Goal: Find specific page/section: Find specific page/section

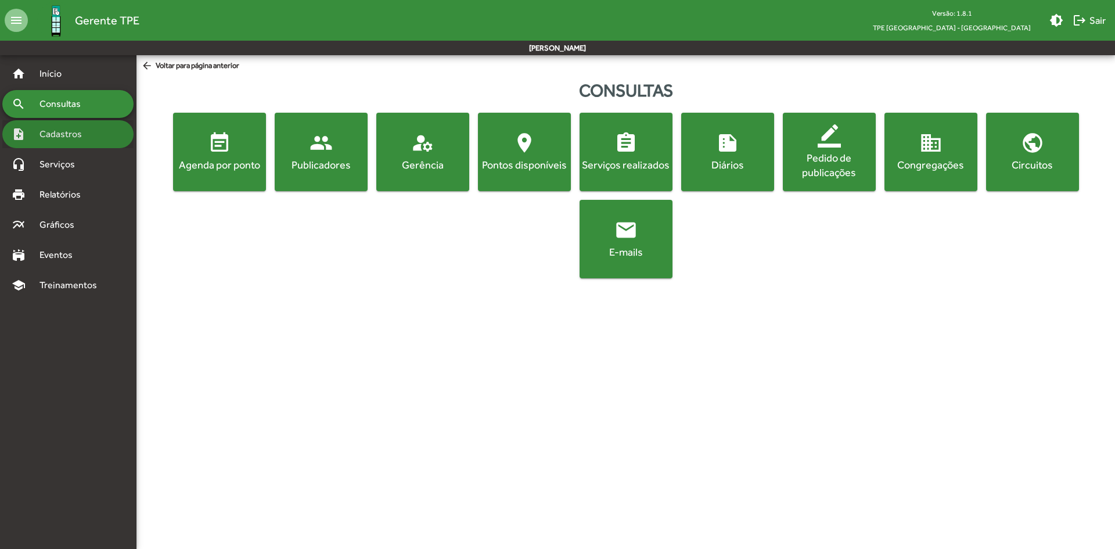
click at [74, 137] on span "Cadastros" at bounding box center [65, 134] width 64 height 14
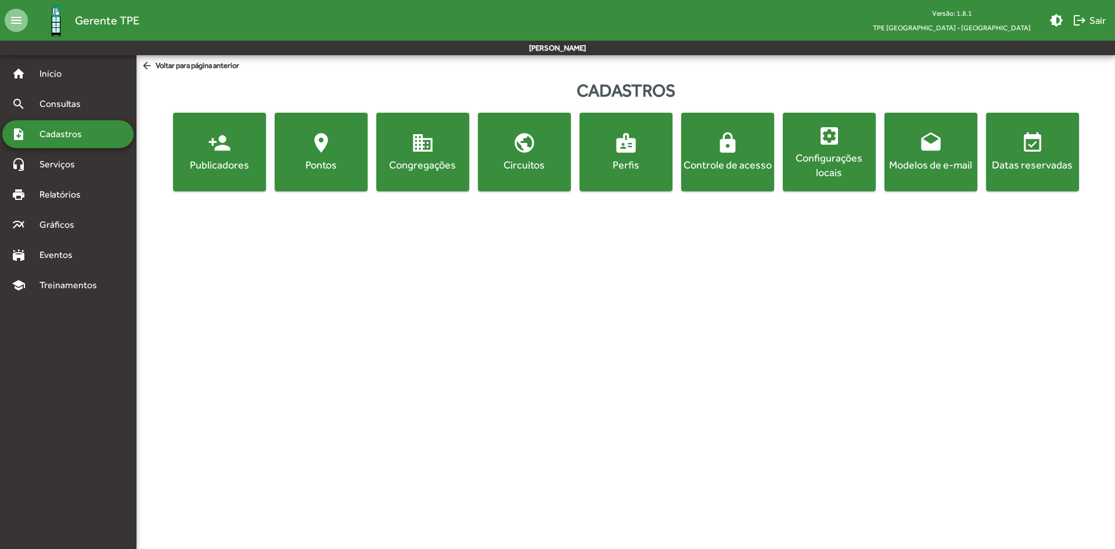
click at [231, 168] on div "Publicadores" at bounding box center [219, 164] width 88 height 15
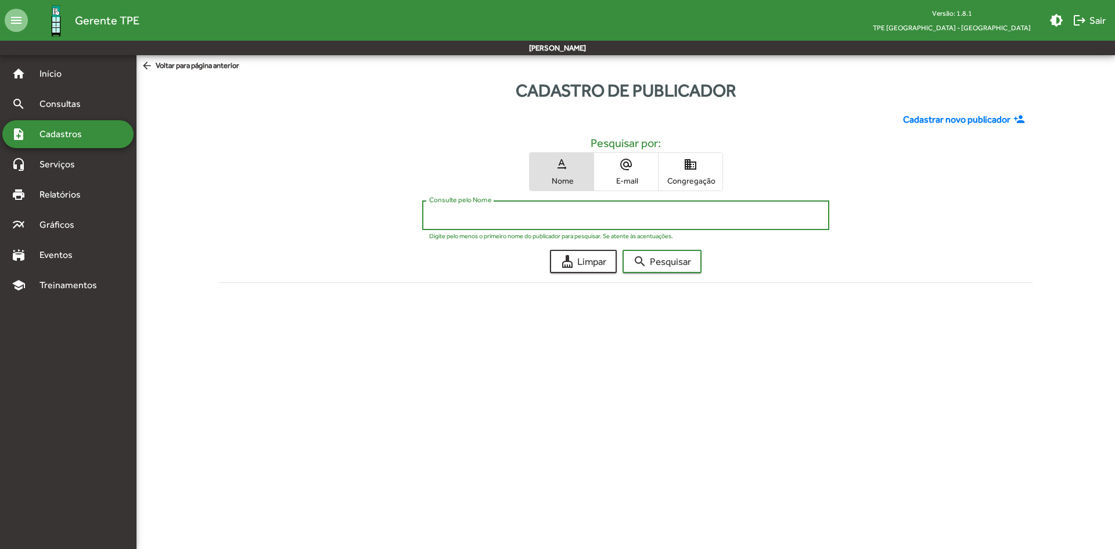
click at [547, 211] on input "Consulte pelo Nome" at bounding box center [625, 215] width 393 height 10
type input "******"
click at [623, 250] on button "search Pesquisar" at bounding box center [662, 261] width 79 height 23
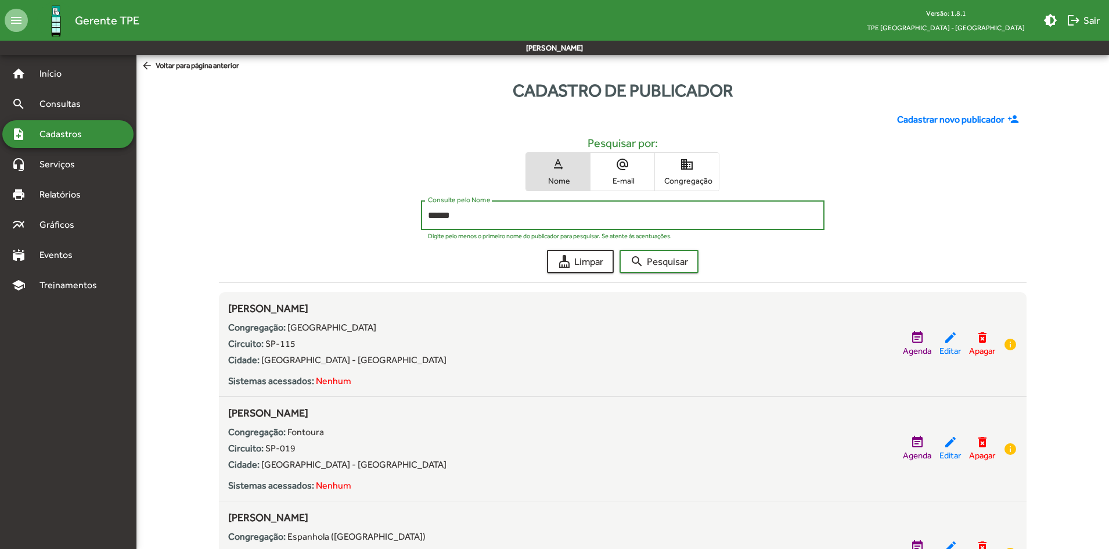
click at [691, 178] on span "Congregação" at bounding box center [687, 180] width 58 height 10
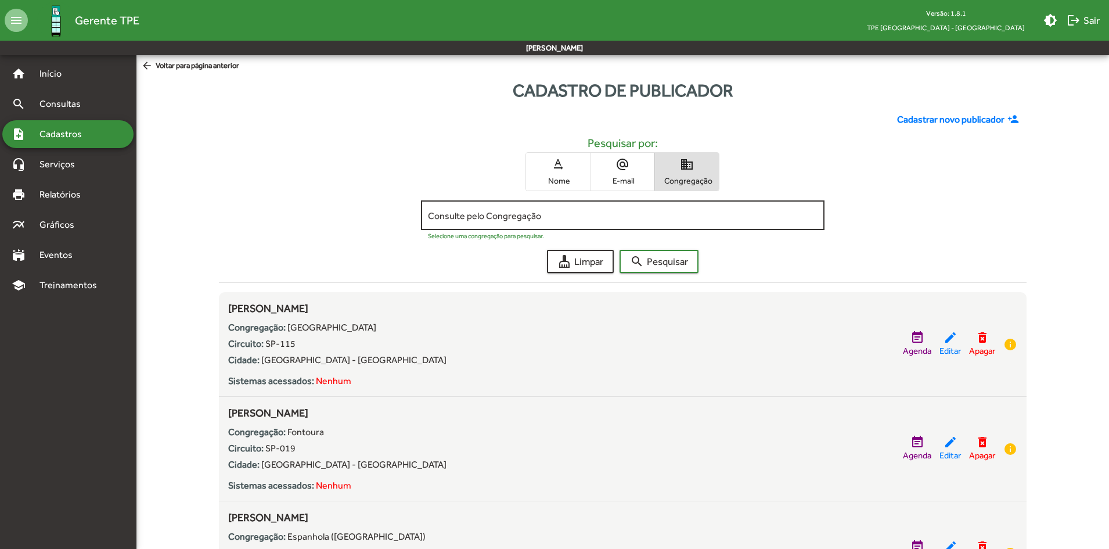
click at [508, 219] on input "Consulte pelo Congregação" at bounding box center [623, 215] width 390 height 10
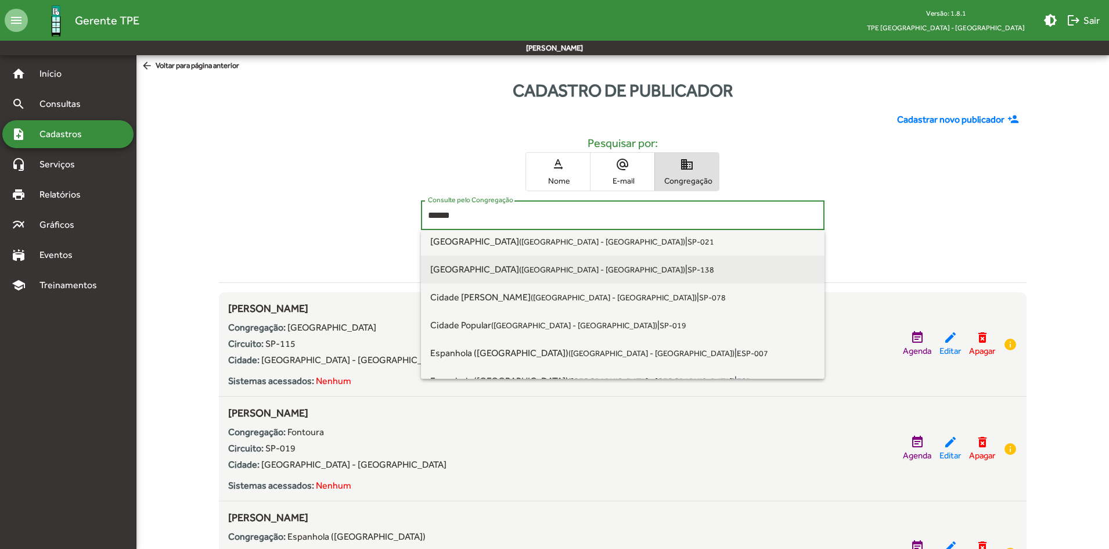
scroll to position [46, 0]
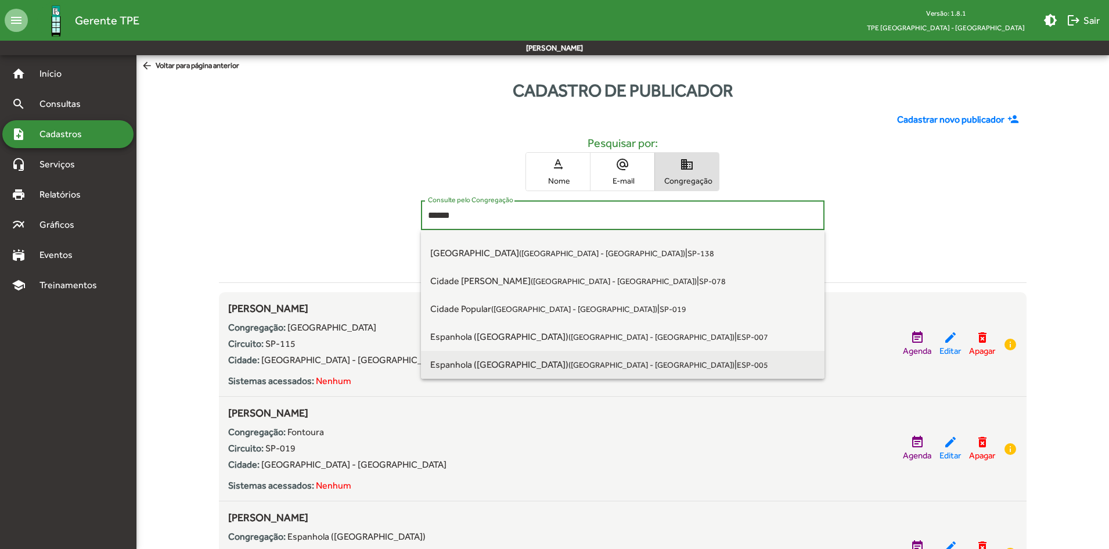
click at [553, 364] on span "Espanhola ([GEOGRAPHIC_DATA]) ([GEOGRAPHIC_DATA] - [GEOGRAPHIC_DATA])" at bounding box center [582, 364] width 304 height 11
type input "**********"
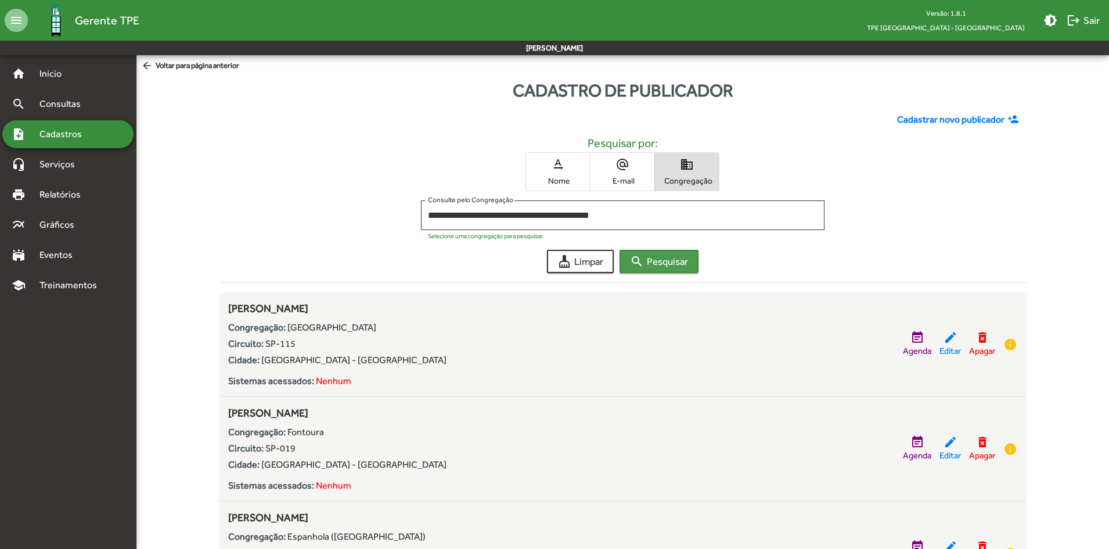
click at [644, 258] on mat-icon "search" at bounding box center [637, 261] width 14 height 14
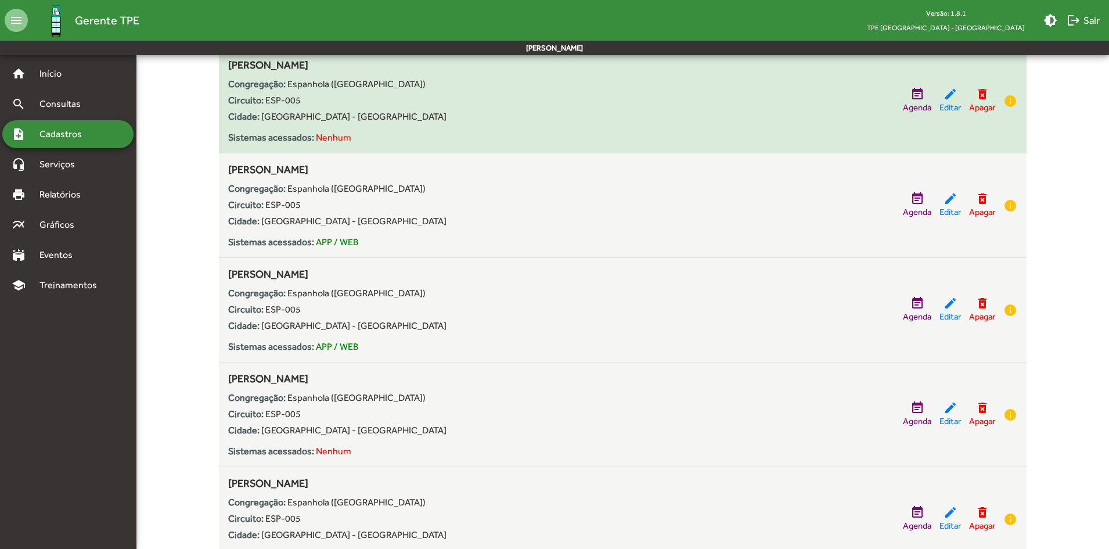
scroll to position [639, 0]
